Goal: Information Seeking & Learning: Learn about a topic

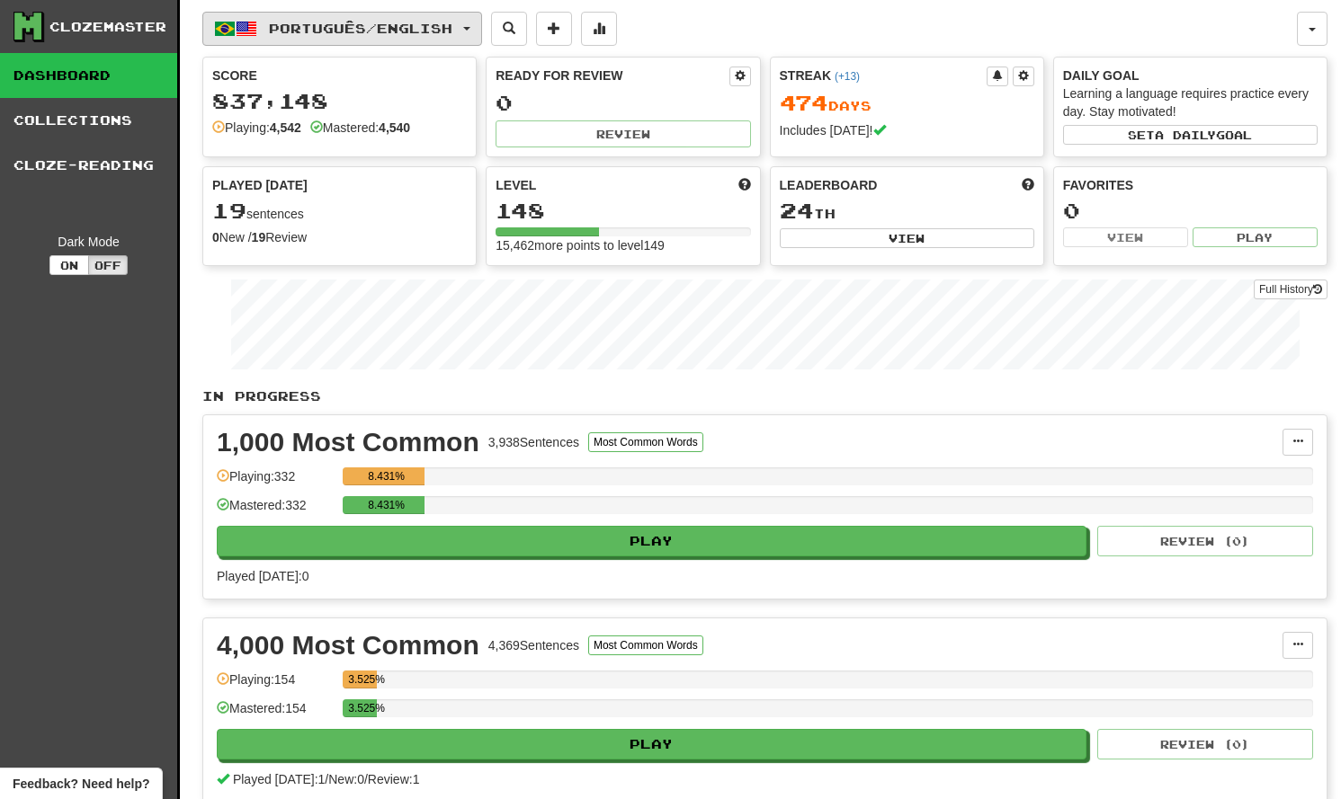
click at [452, 34] on span "Português / English" at bounding box center [360, 28] width 183 height 15
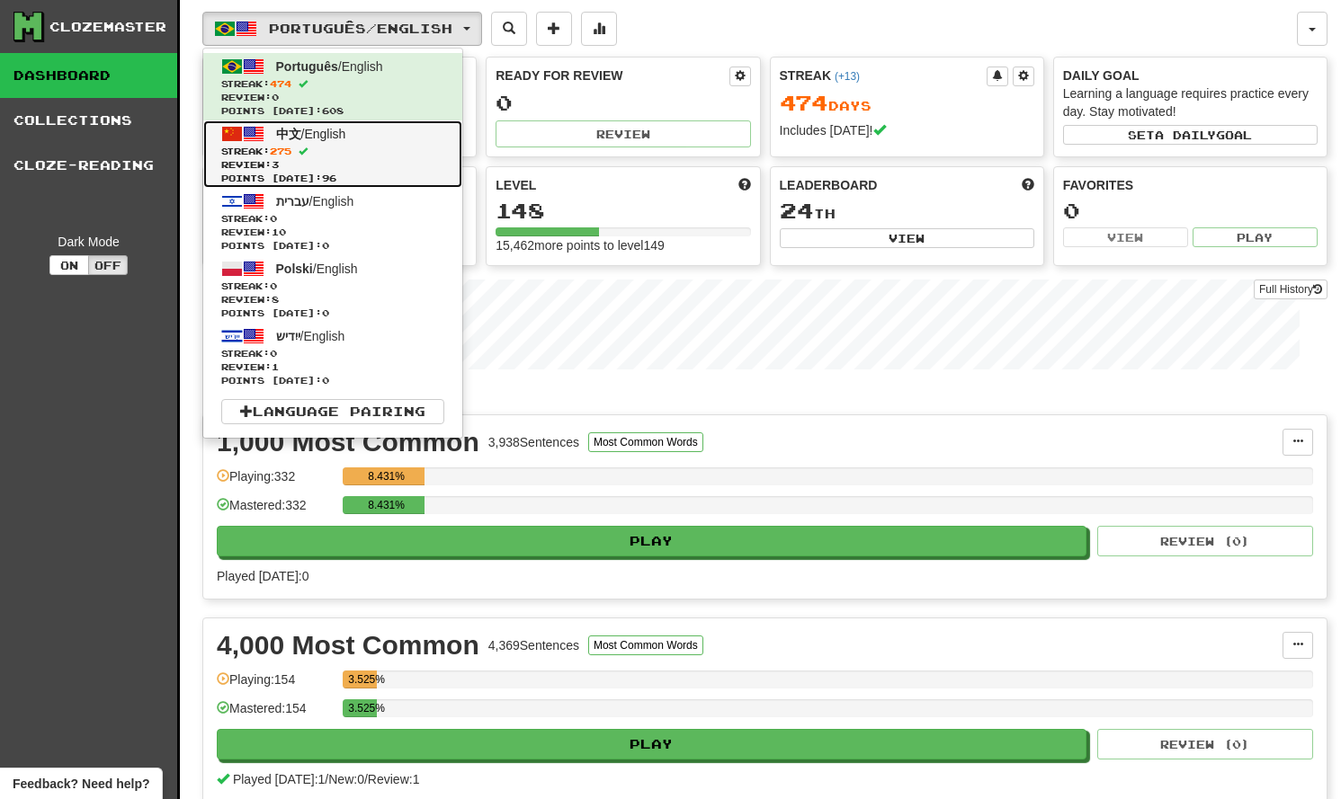
click at [375, 145] on span "Streak: 275" at bounding box center [332, 151] width 223 height 13
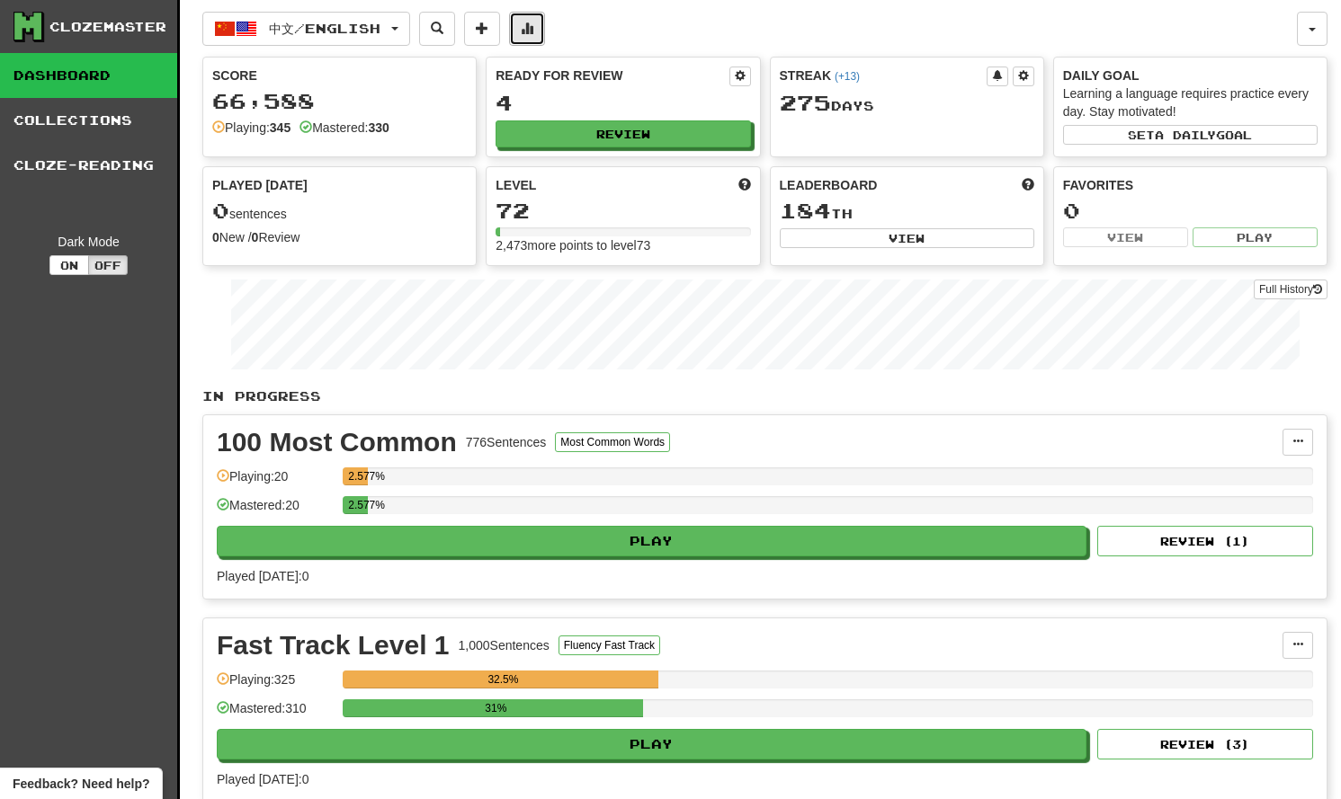
click at [535, 31] on button at bounding box center [527, 29] width 36 height 34
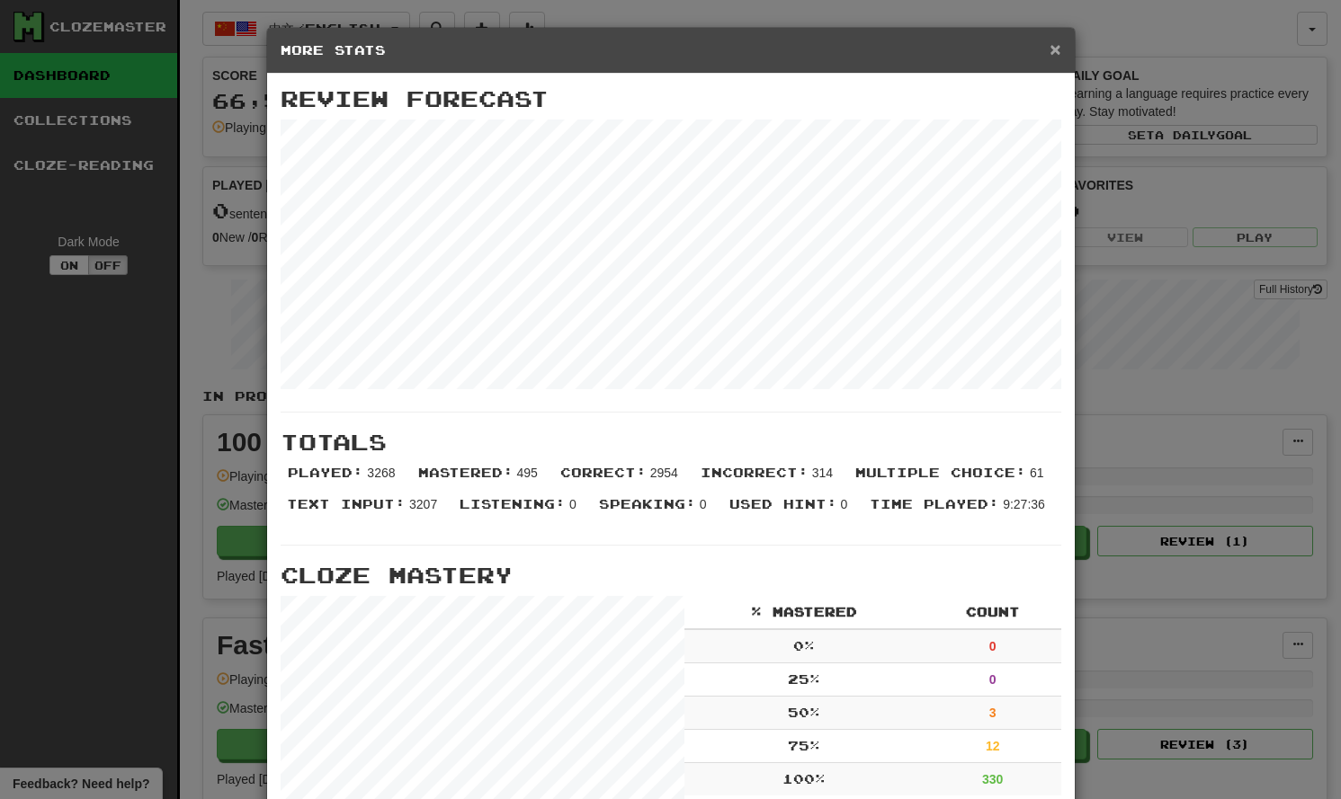
click at [1058, 57] on span "×" at bounding box center [1054, 49] width 11 height 21
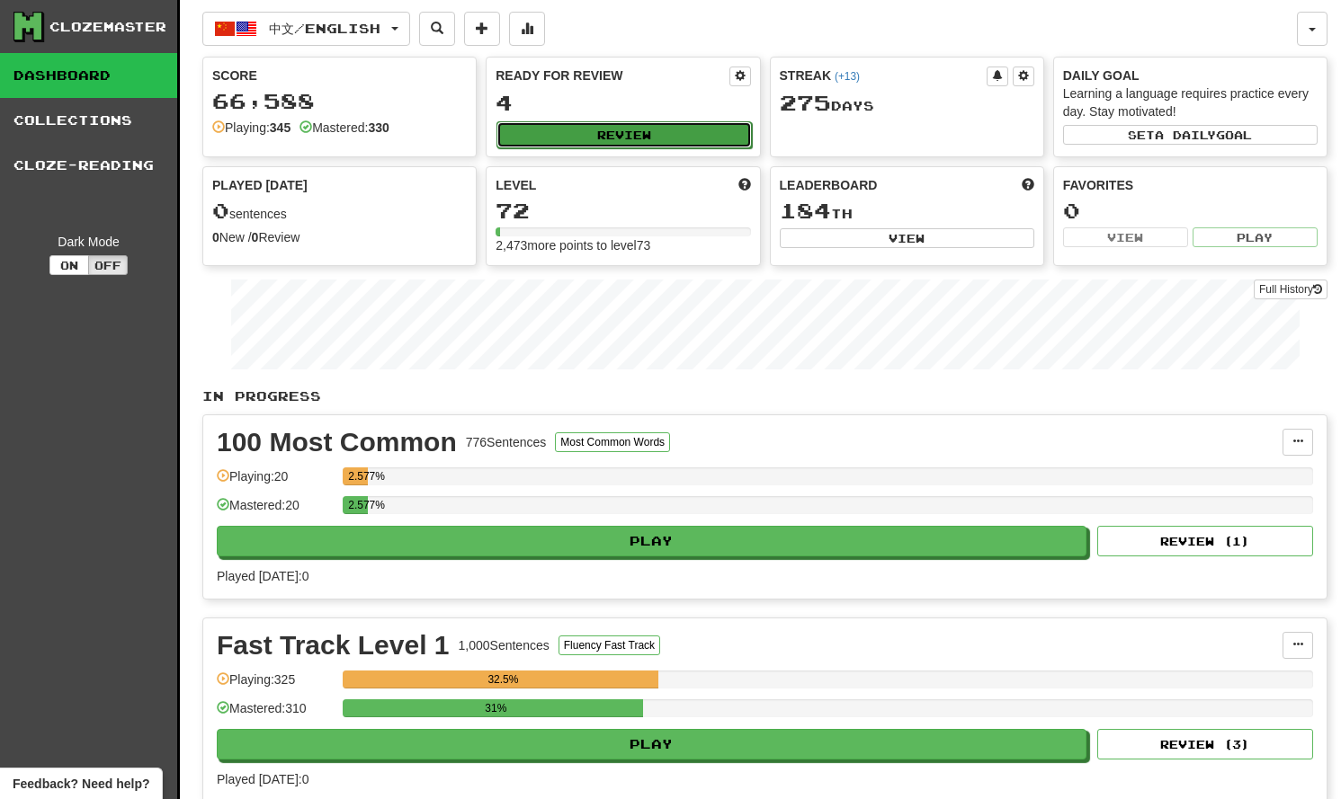
click at [695, 142] on button "Review" at bounding box center [623, 134] width 255 height 27
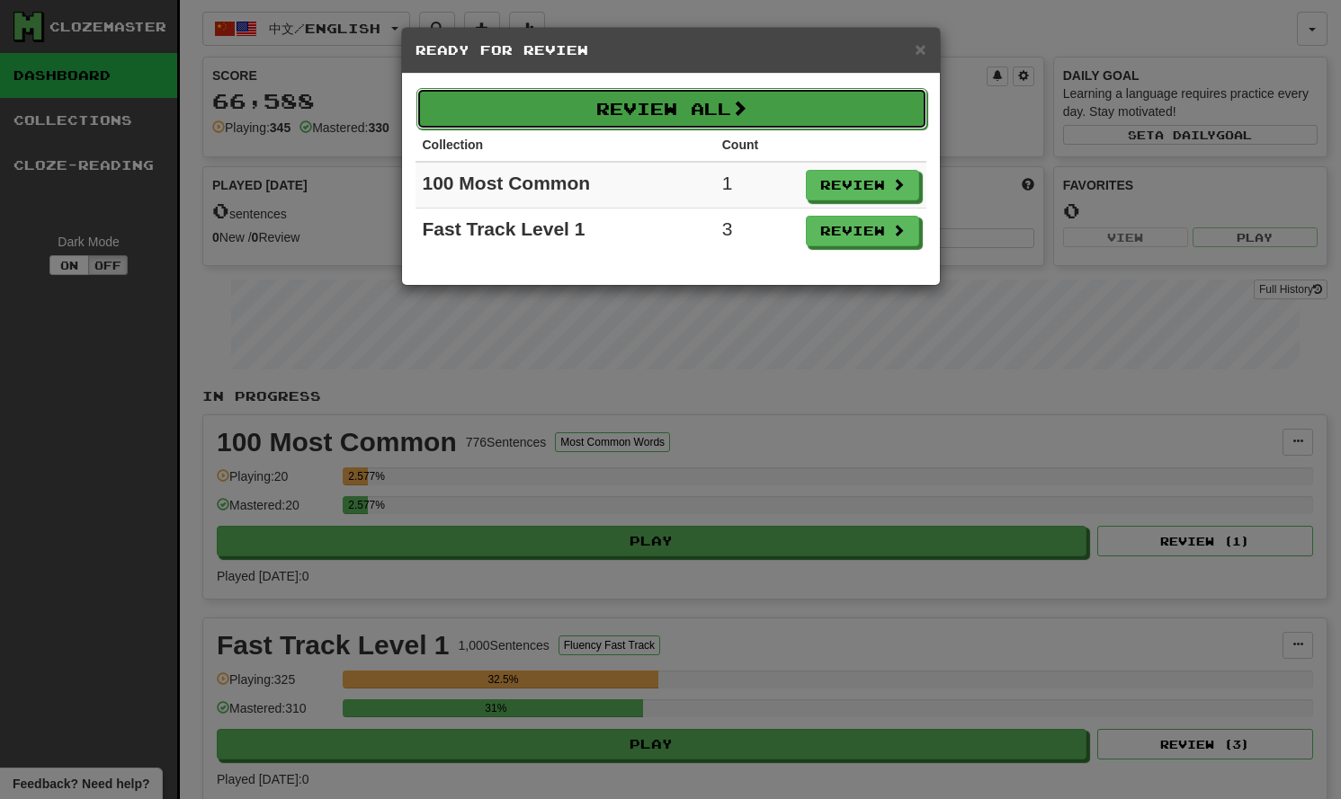
click at [731, 124] on button "Review All" at bounding box center [671, 108] width 511 height 41
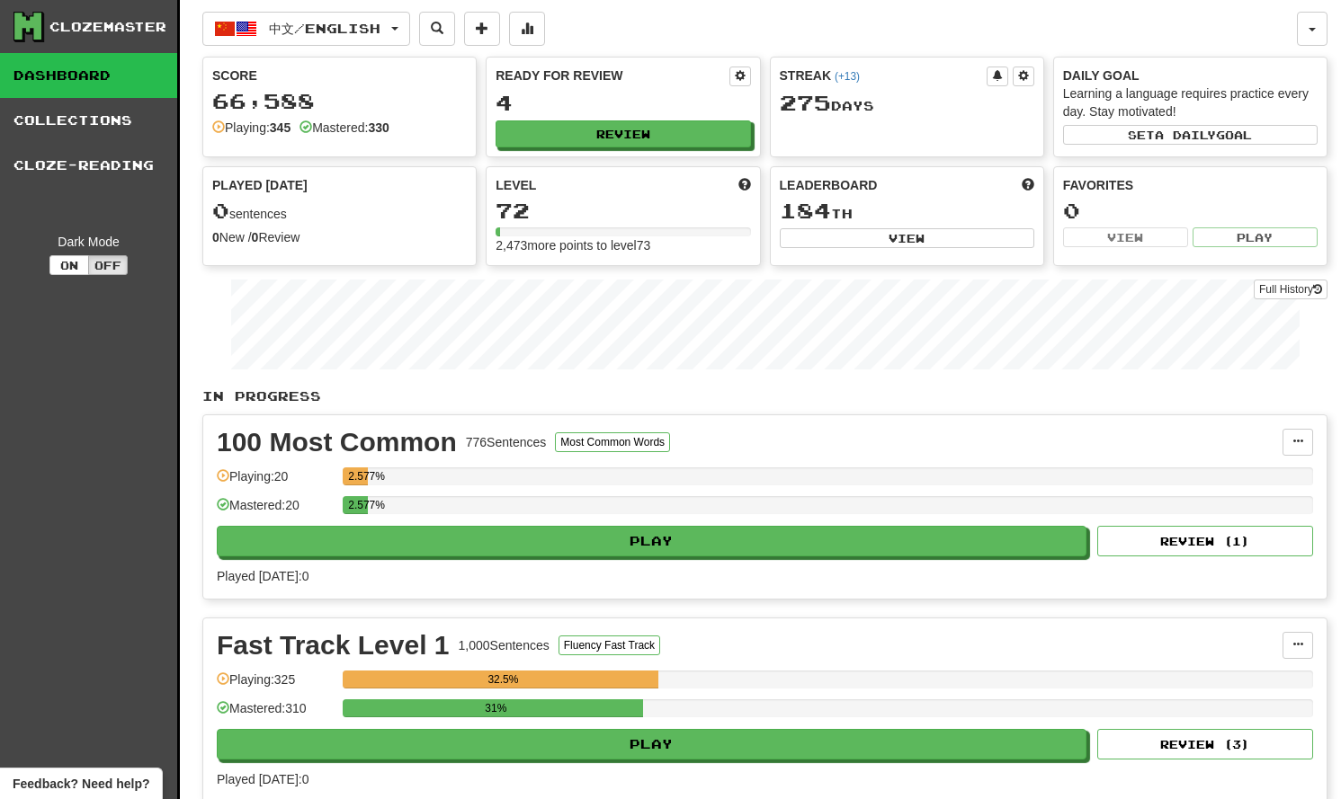
select select "***"
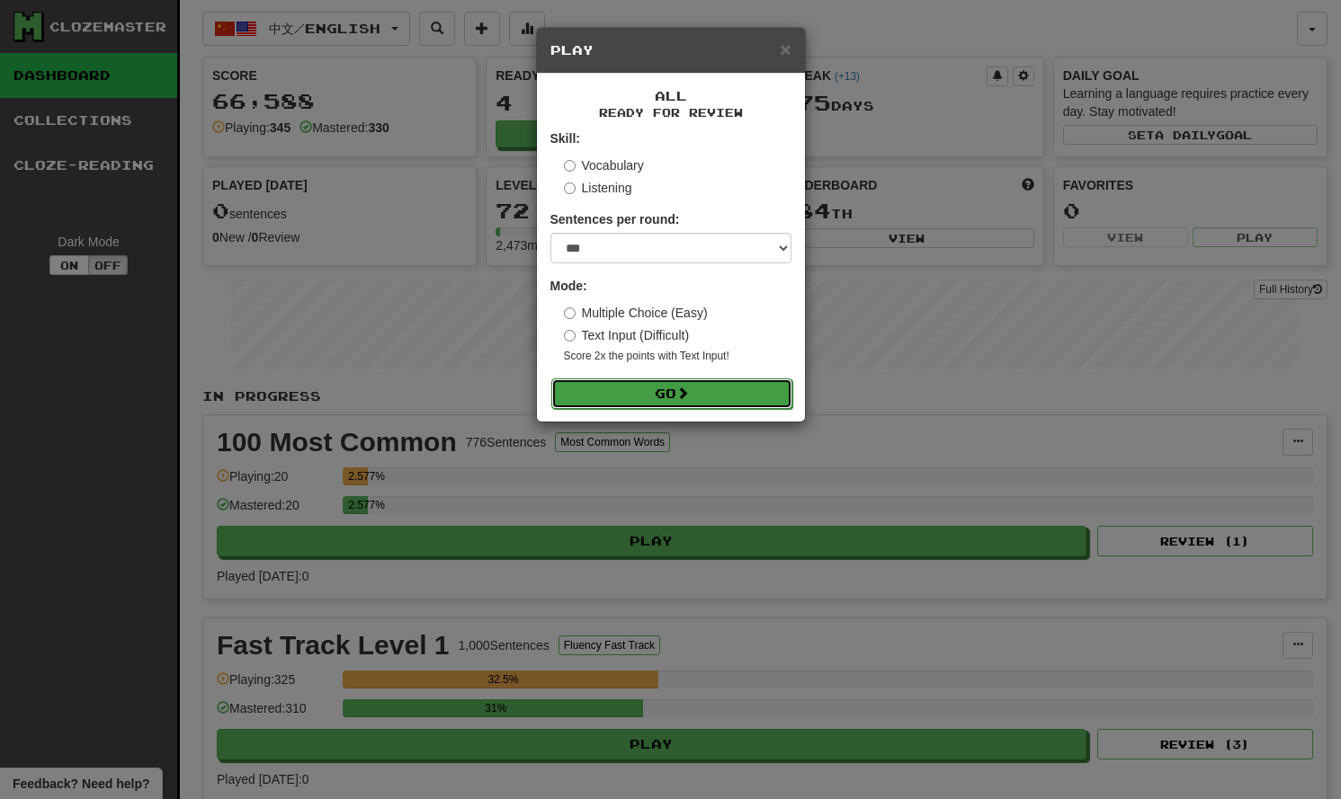
click at [662, 385] on button "Go" at bounding box center [671, 394] width 241 height 31
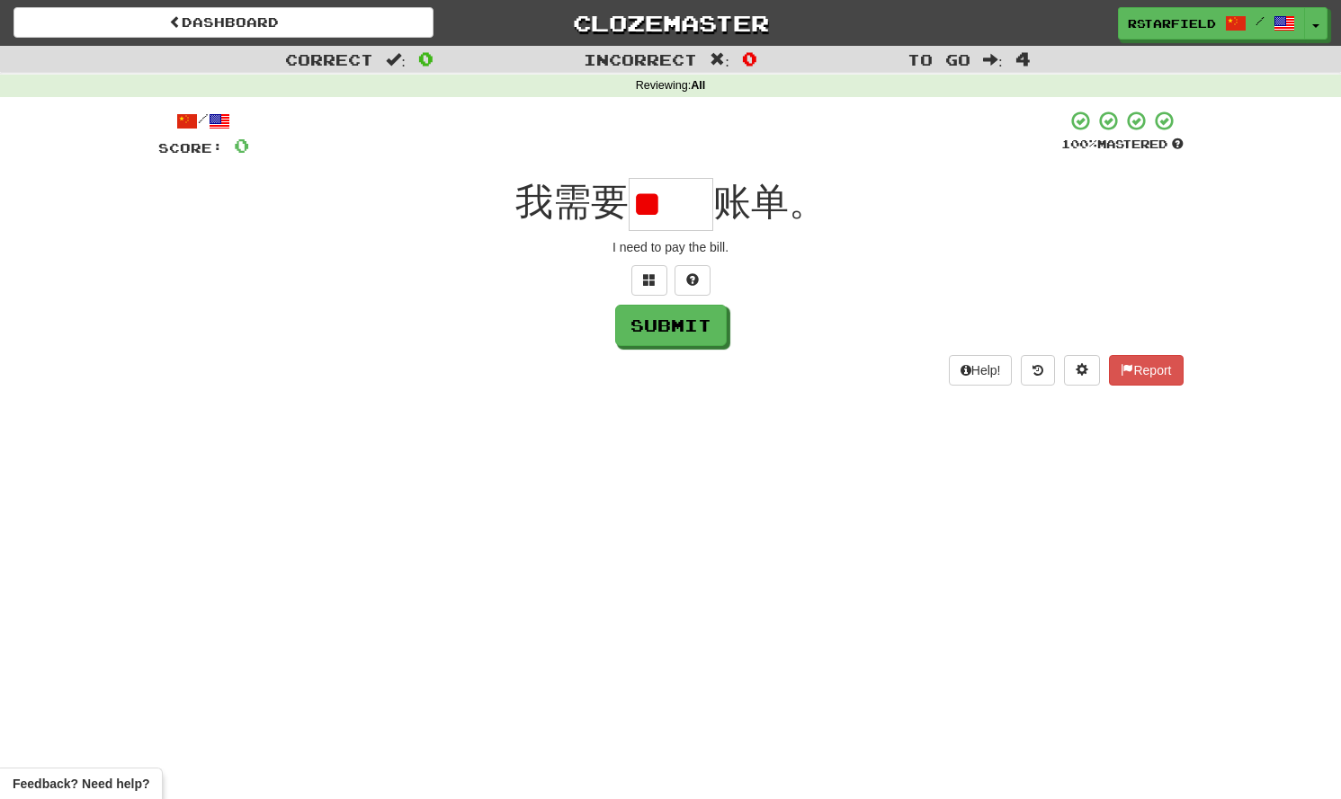
type input "*"
type input "**"
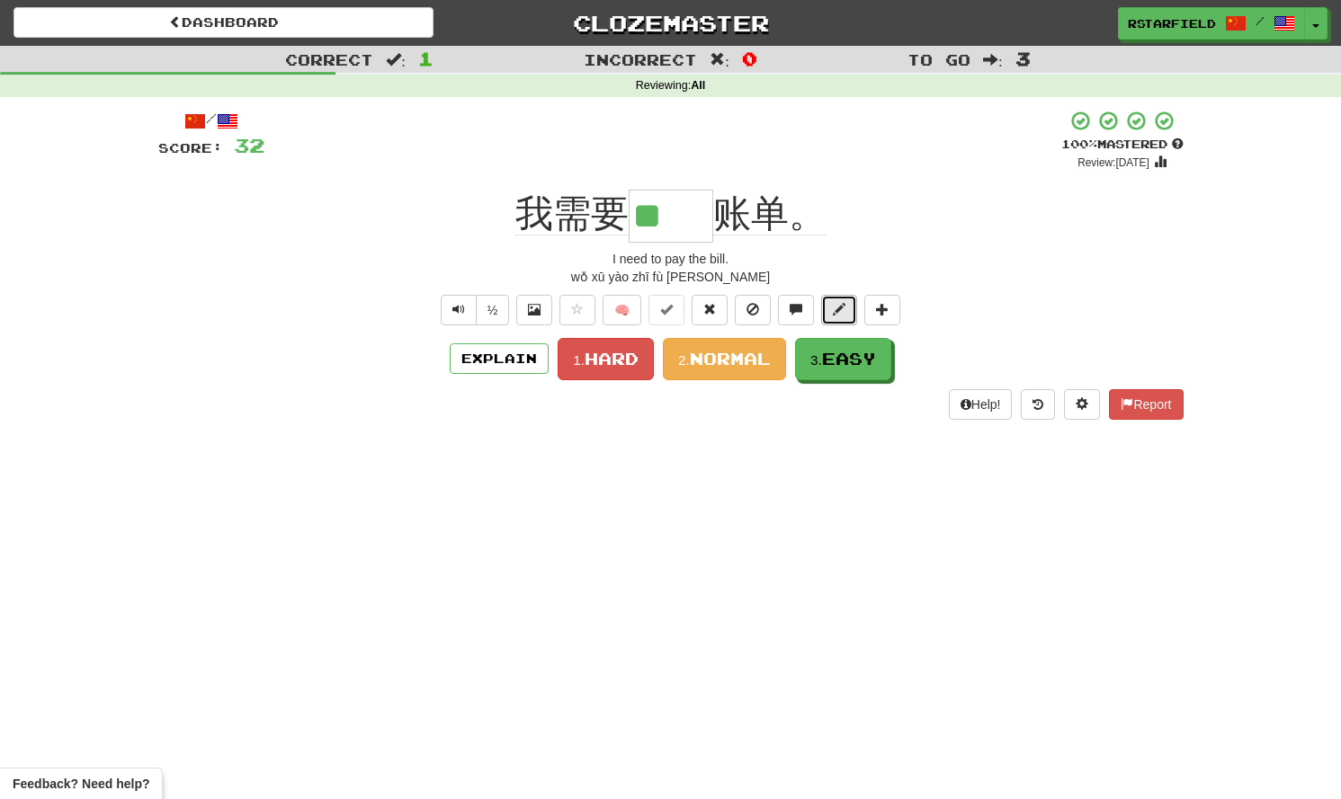
click at [826, 313] on button at bounding box center [839, 310] width 36 height 31
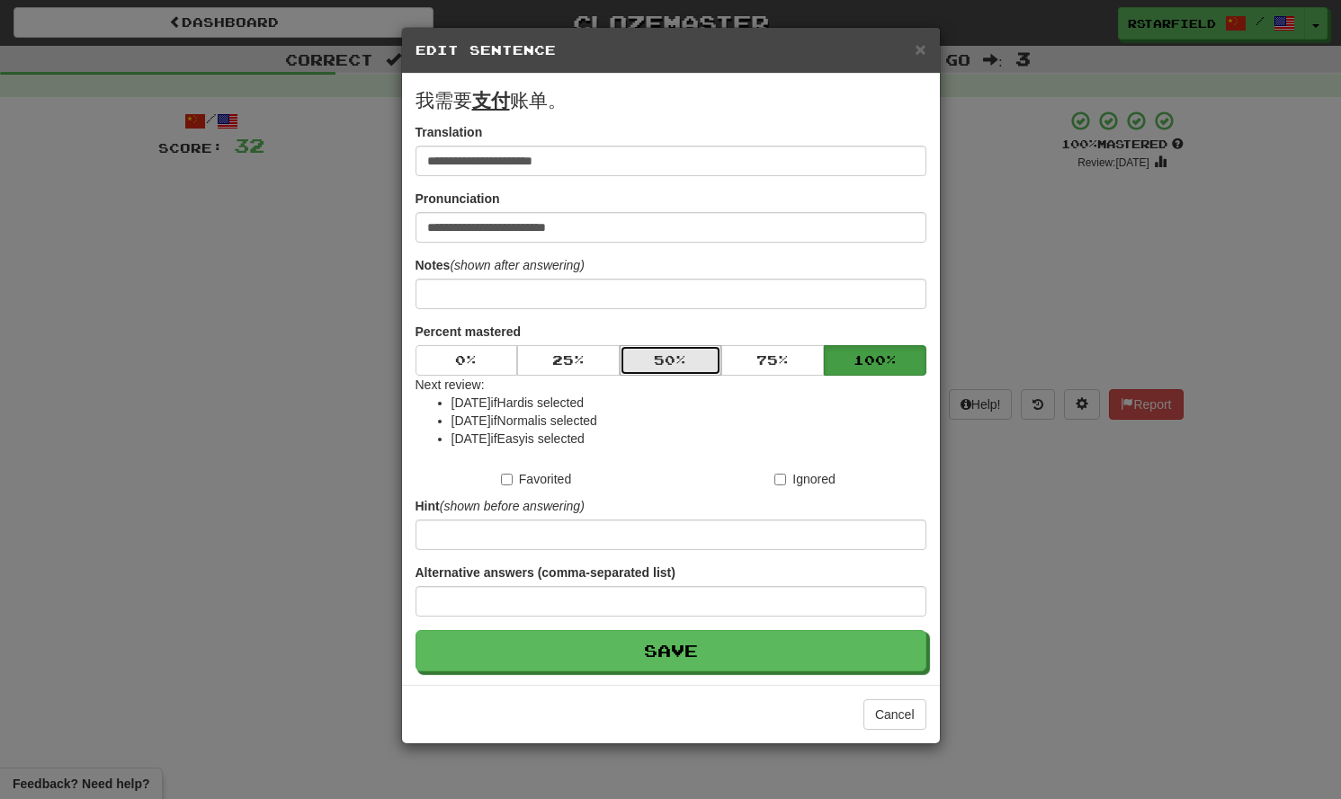
click at [680, 366] on button "50 %" at bounding box center [671, 360] width 103 height 31
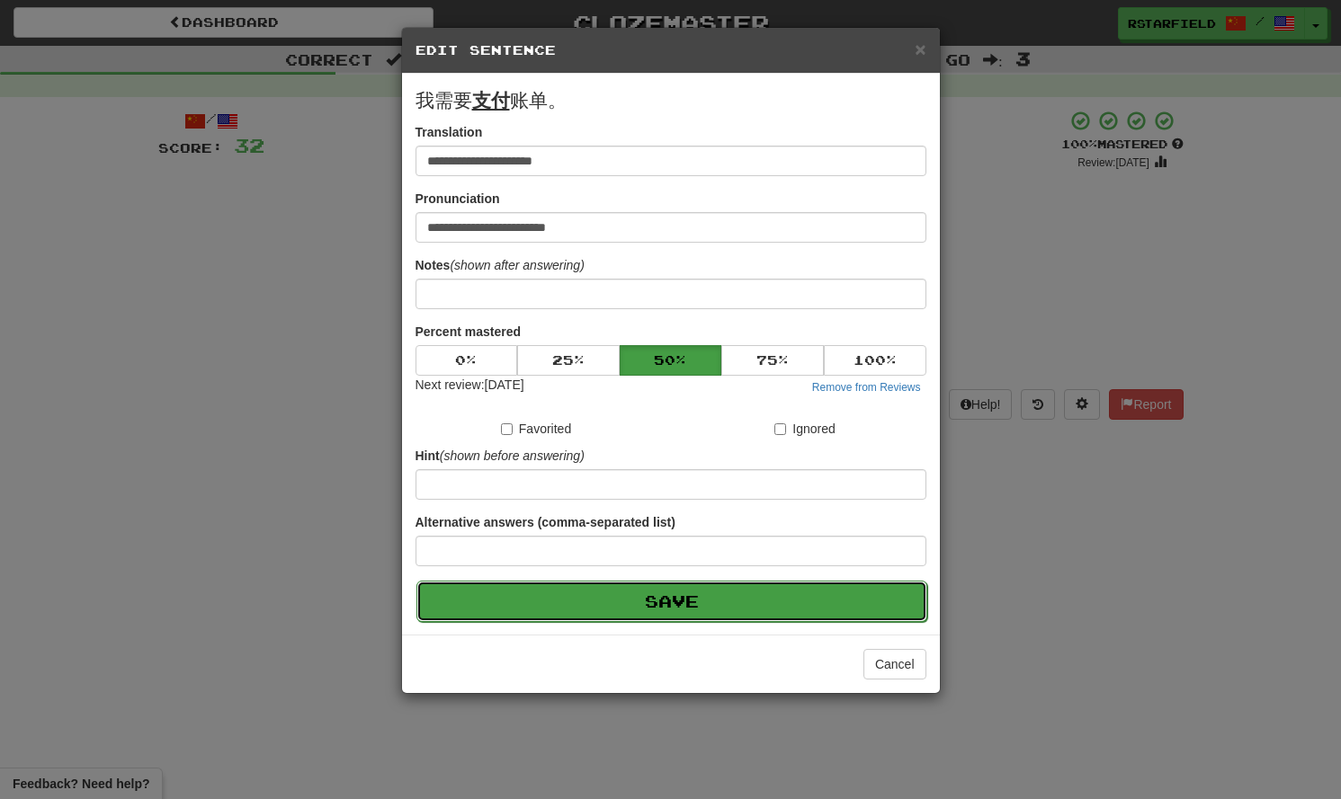
click at [678, 603] on button "Save" at bounding box center [671, 601] width 511 height 41
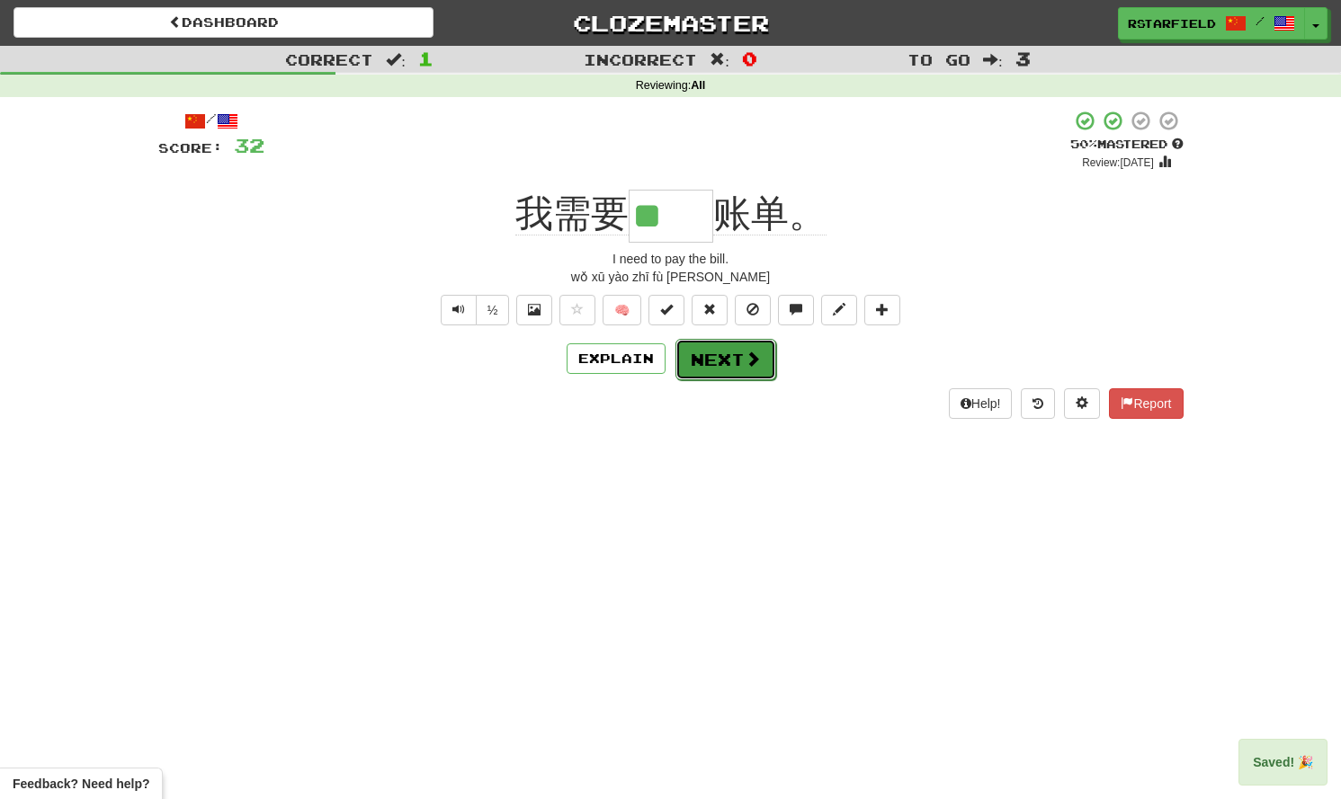
click at [749, 363] on span at bounding box center [753, 359] width 16 height 16
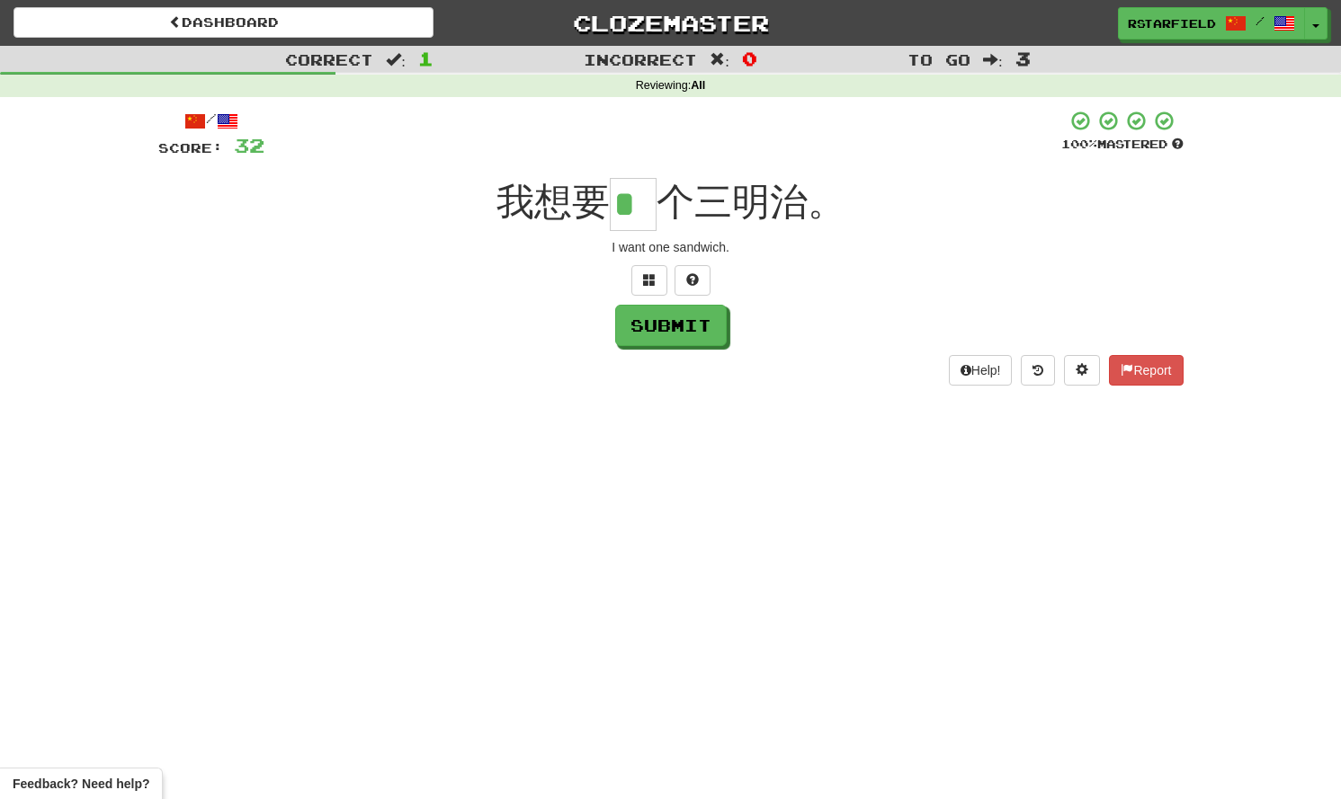
type input "*"
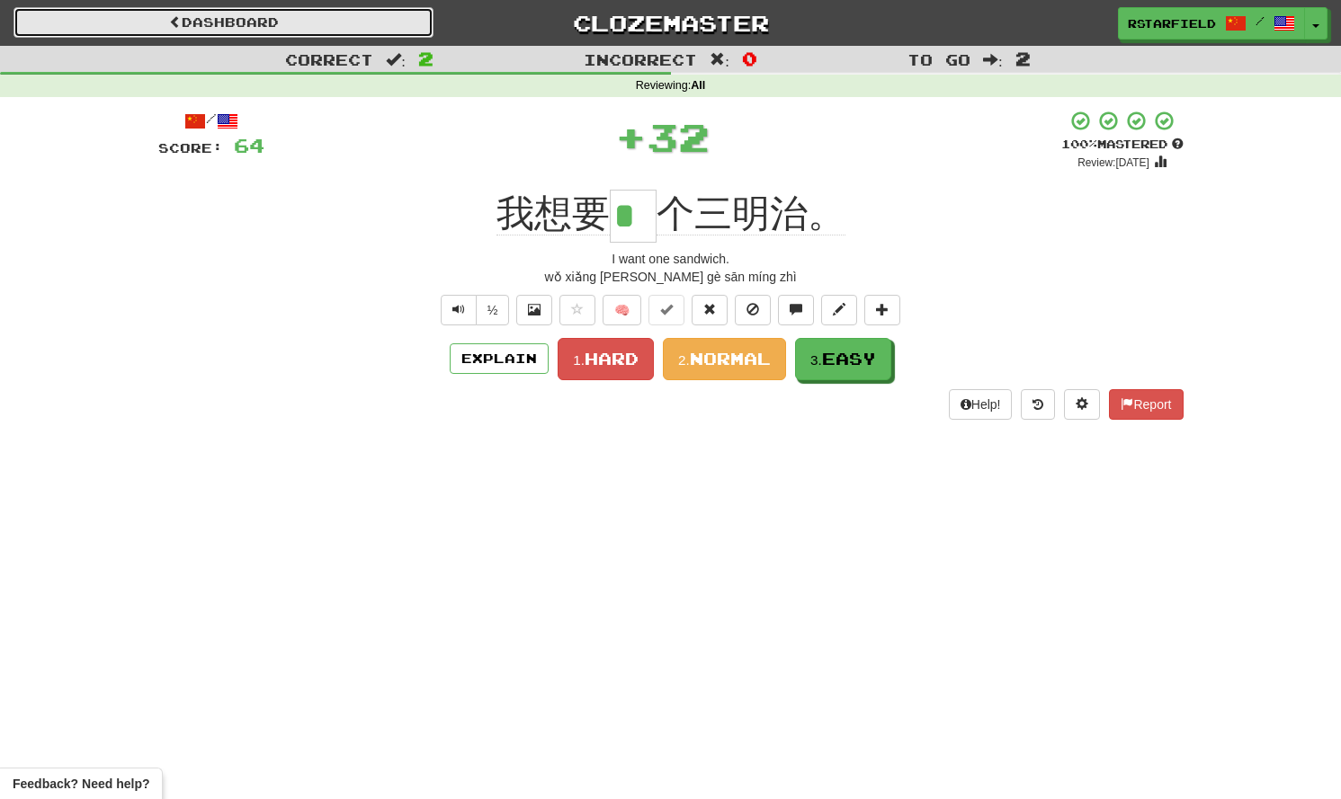
click at [402, 15] on link "Dashboard" at bounding box center [223, 22] width 420 height 31
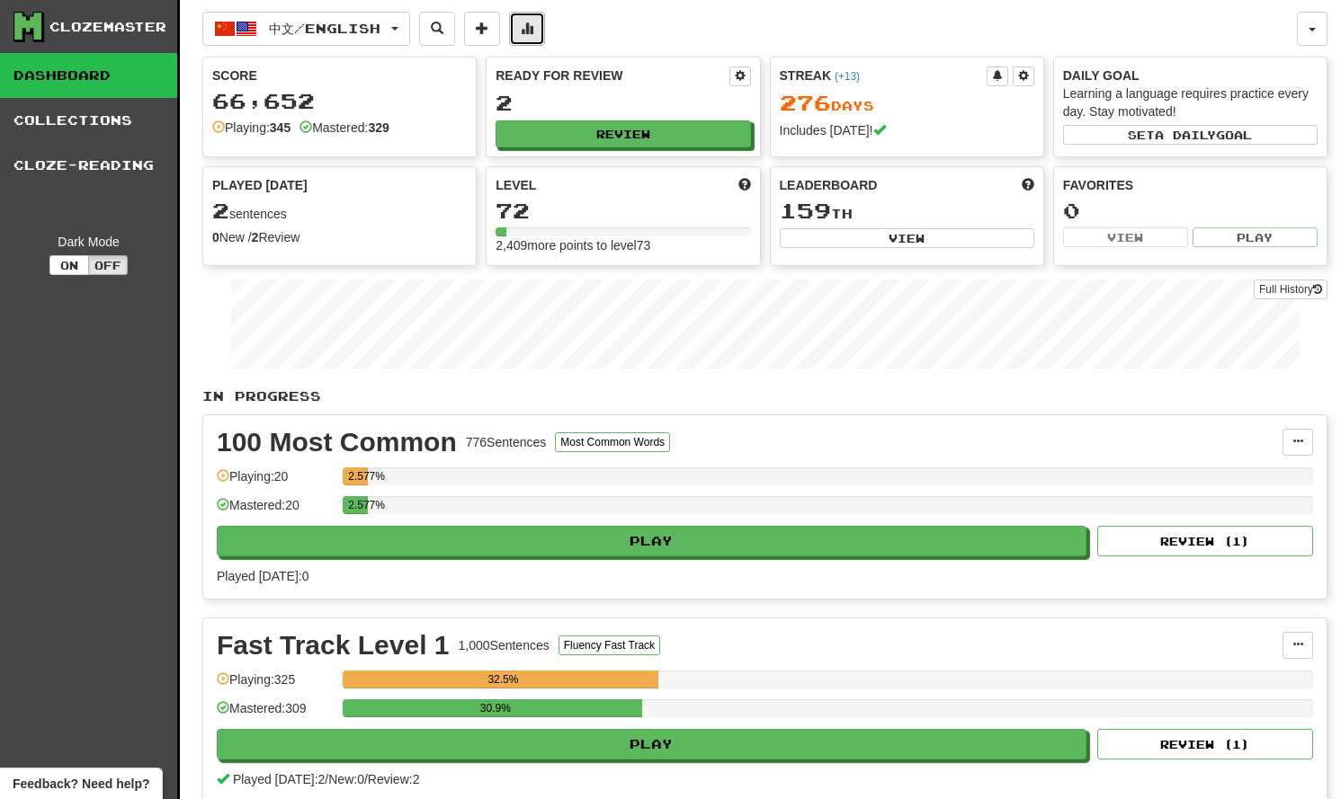
click at [533, 24] on span at bounding box center [527, 28] width 13 height 13
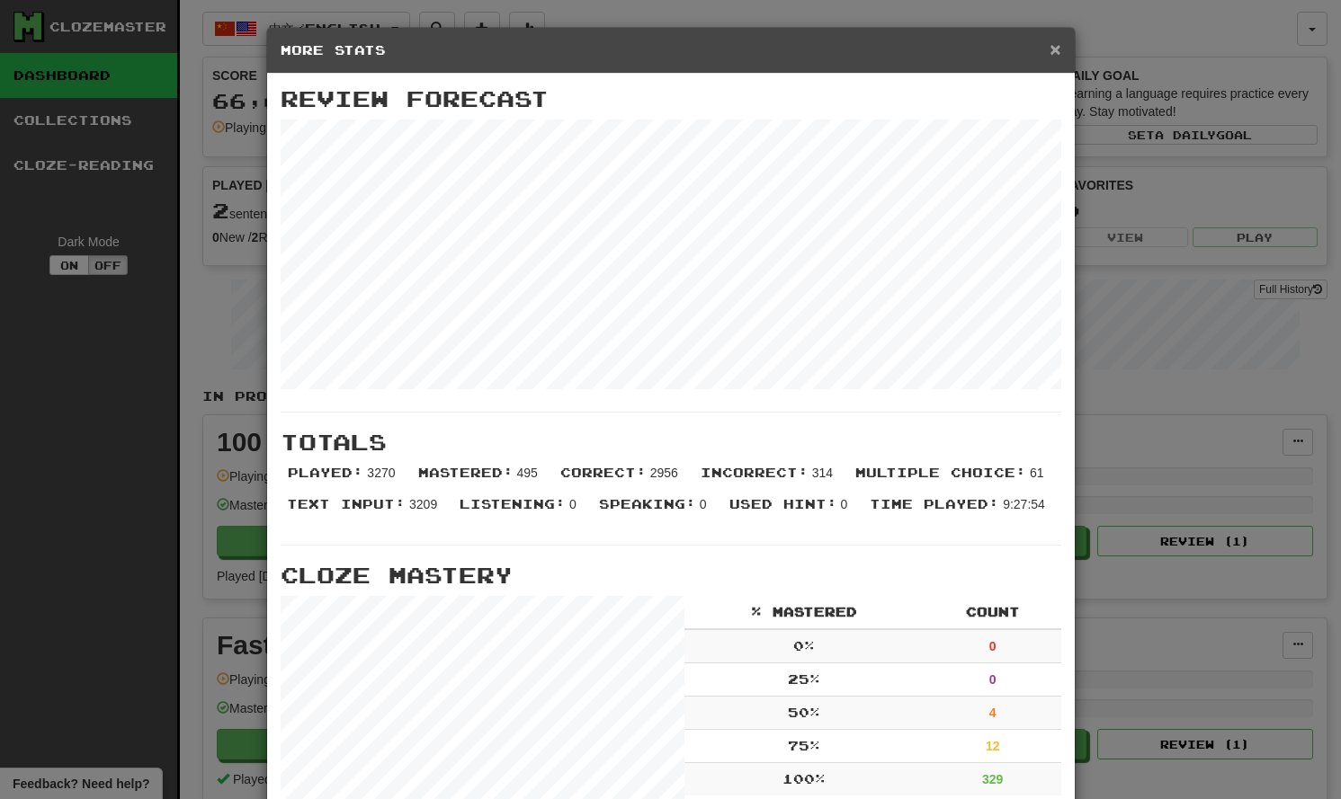
click at [1050, 49] on span "×" at bounding box center [1054, 49] width 11 height 21
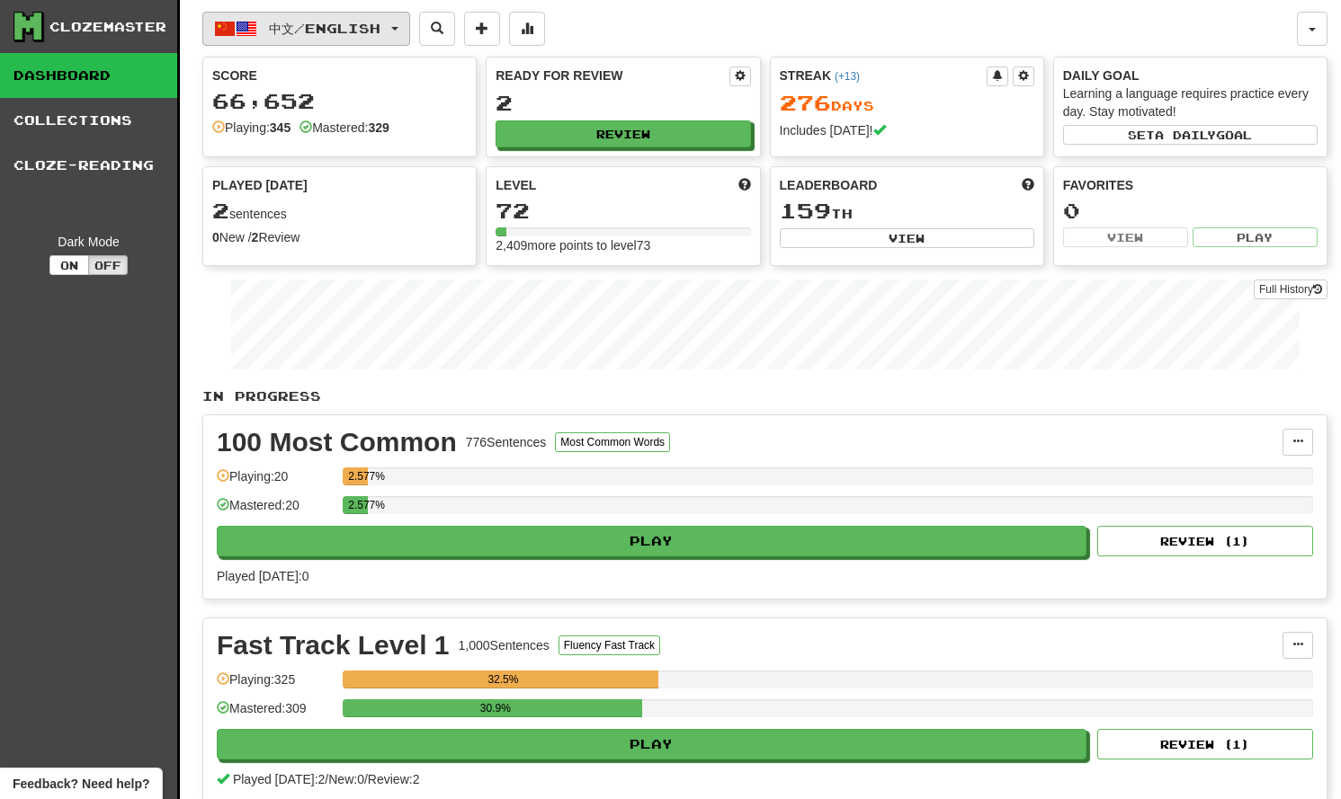
click at [370, 35] on span "中文 / English" at bounding box center [325, 28] width 112 height 15
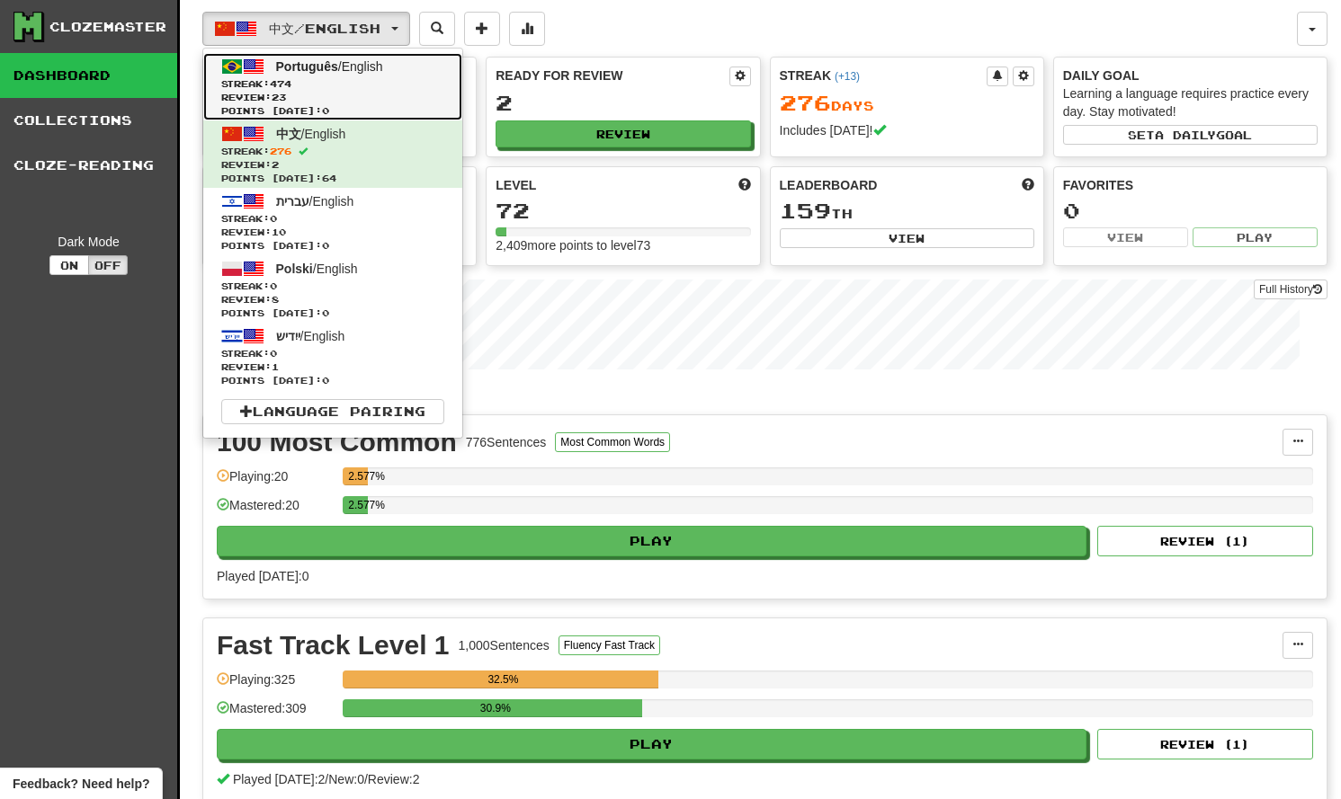
click at [354, 85] on span "Streak: 474" at bounding box center [332, 83] width 223 height 13
